Goal: Task Accomplishment & Management: Manage account settings

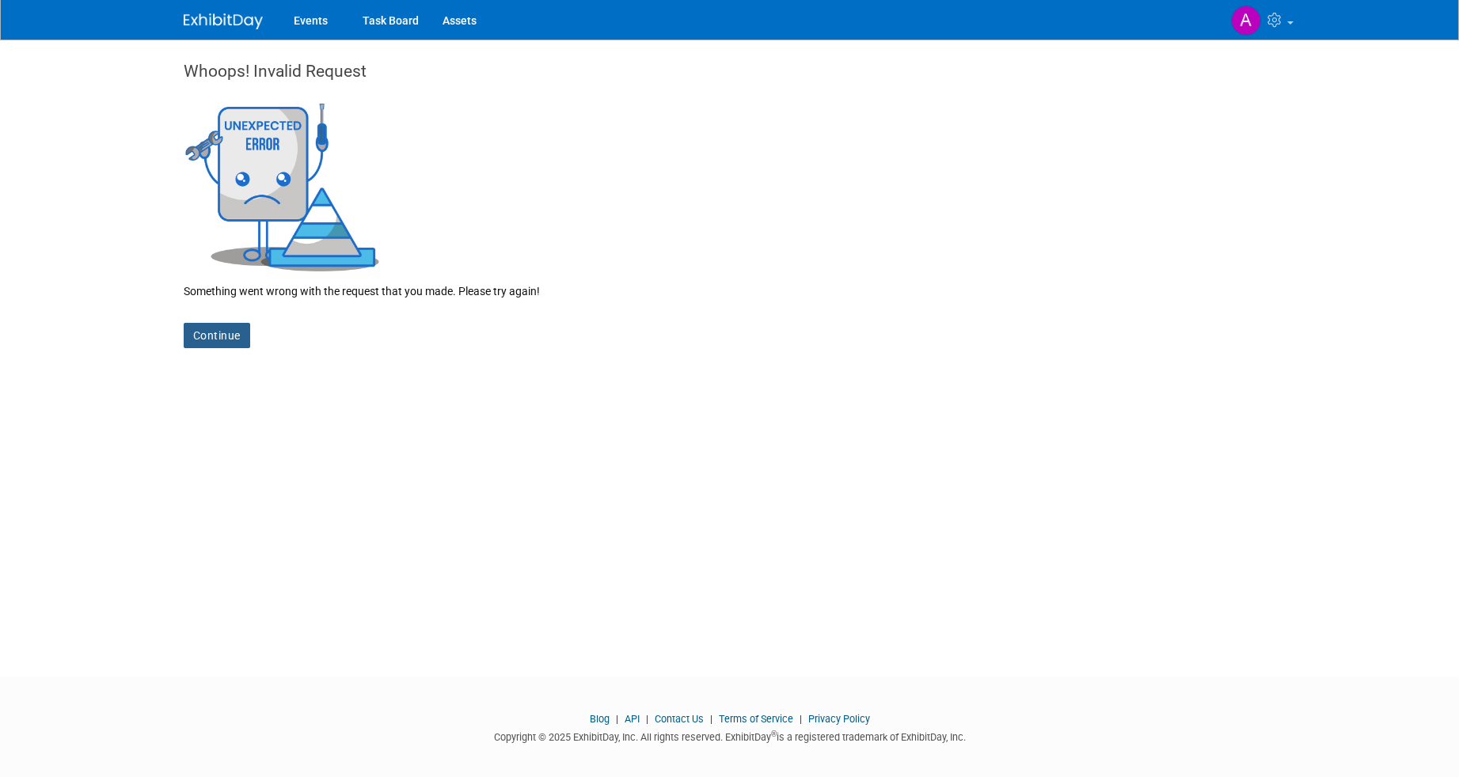
click at [209, 332] on link "Continue" at bounding box center [217, 335] width 66 height 25
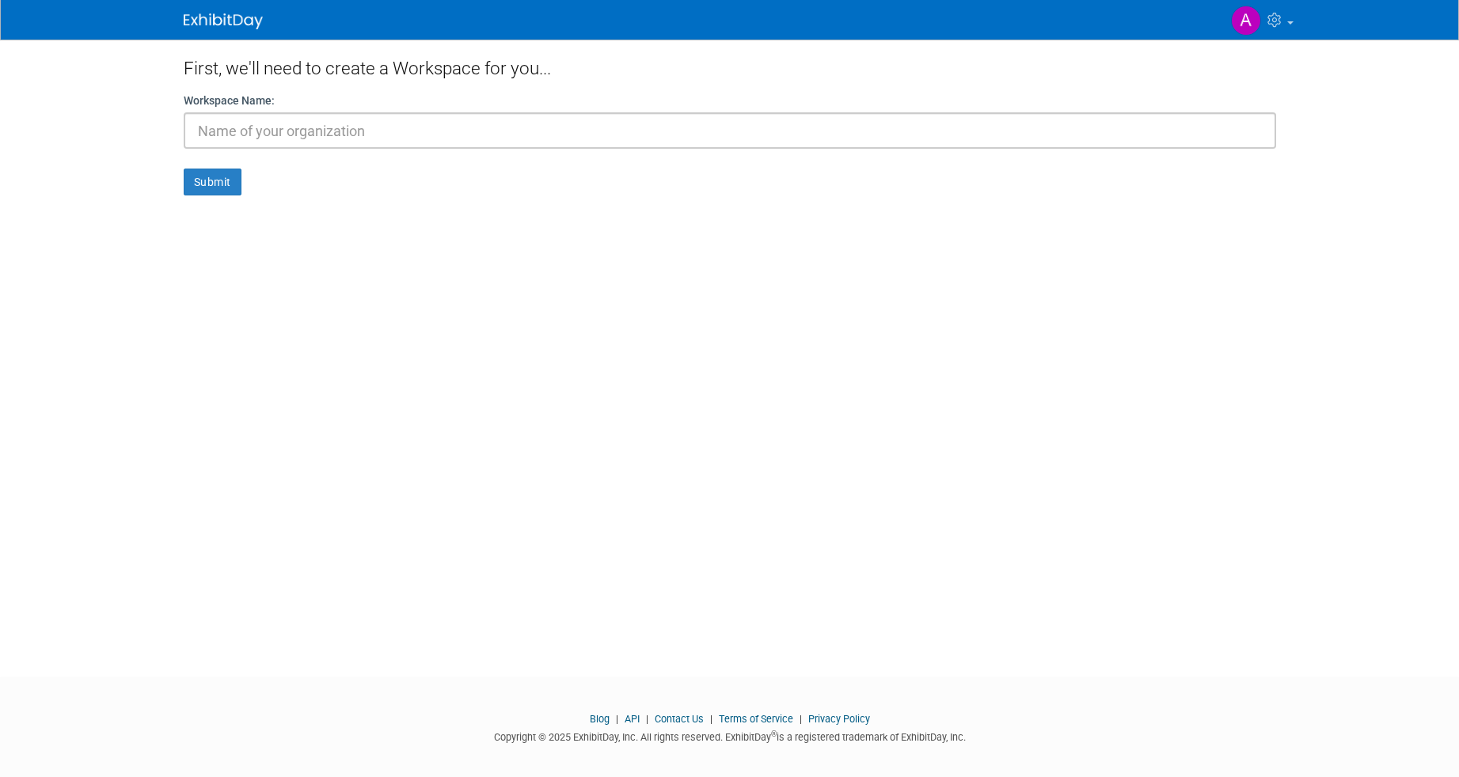
click at [226, 21] on img at bounding box center [223, 21] width 79 height 16
click at [248, 332] on div "First, we'll need to create a Workspace for you... Workspace Name: Submit" at bounding box center [730, 344] width 1116 height 609
click at [234, 9] on link at bounding box center [233, 13] width 98 height 13
click at [1250, 22] on img at bounding box center [1246, 21] width 30 height 30
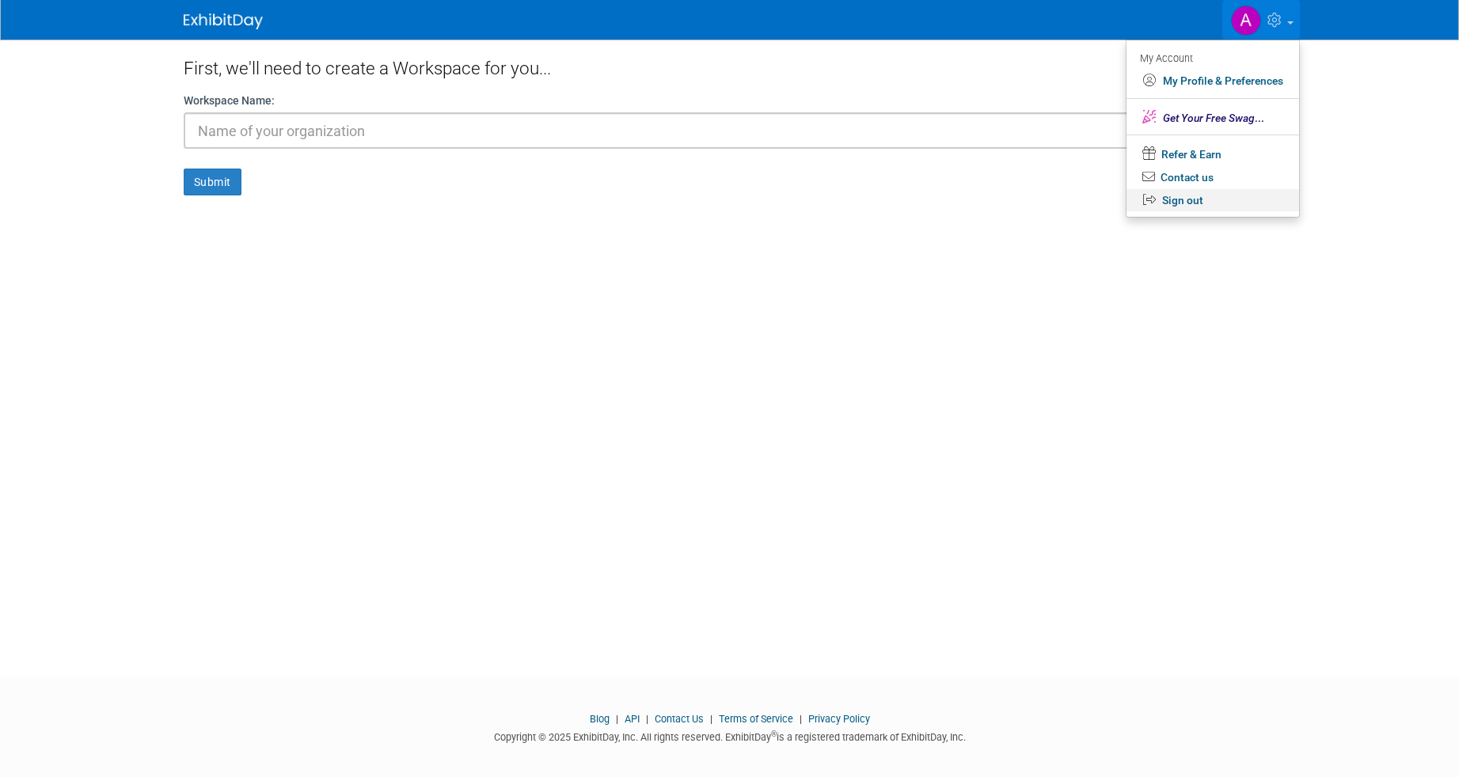
click at [1212, 201] on link "Sign out" at bounding box center [1212, 200] width 173 height 23
